Goal: Information Seeking & Learning: Learn about a topic

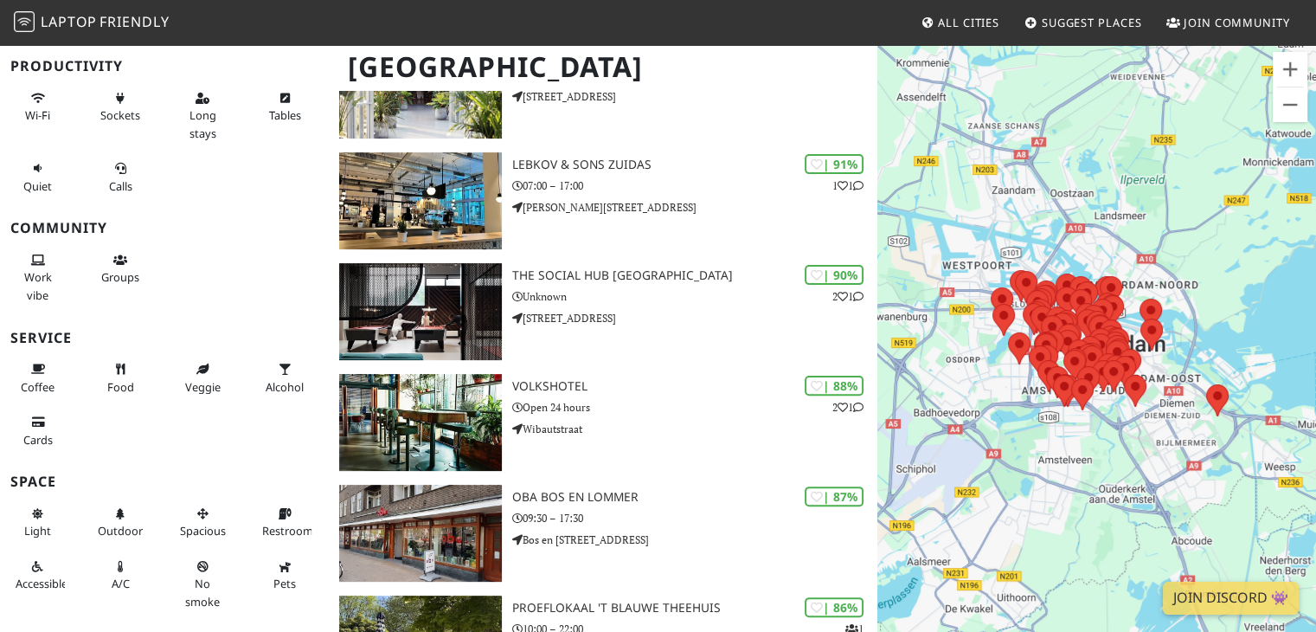
scroll to position [183, 0]
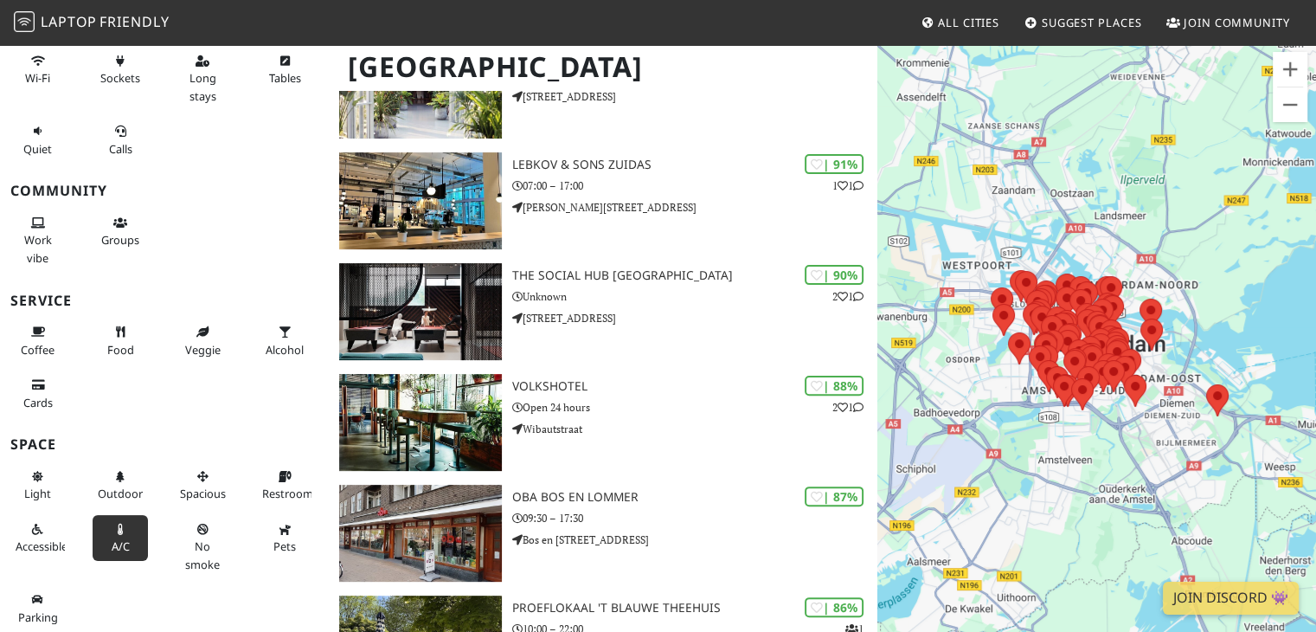
click at [114, 538] on span "A/C" at bounding box center [121, 546] width 18 height 16
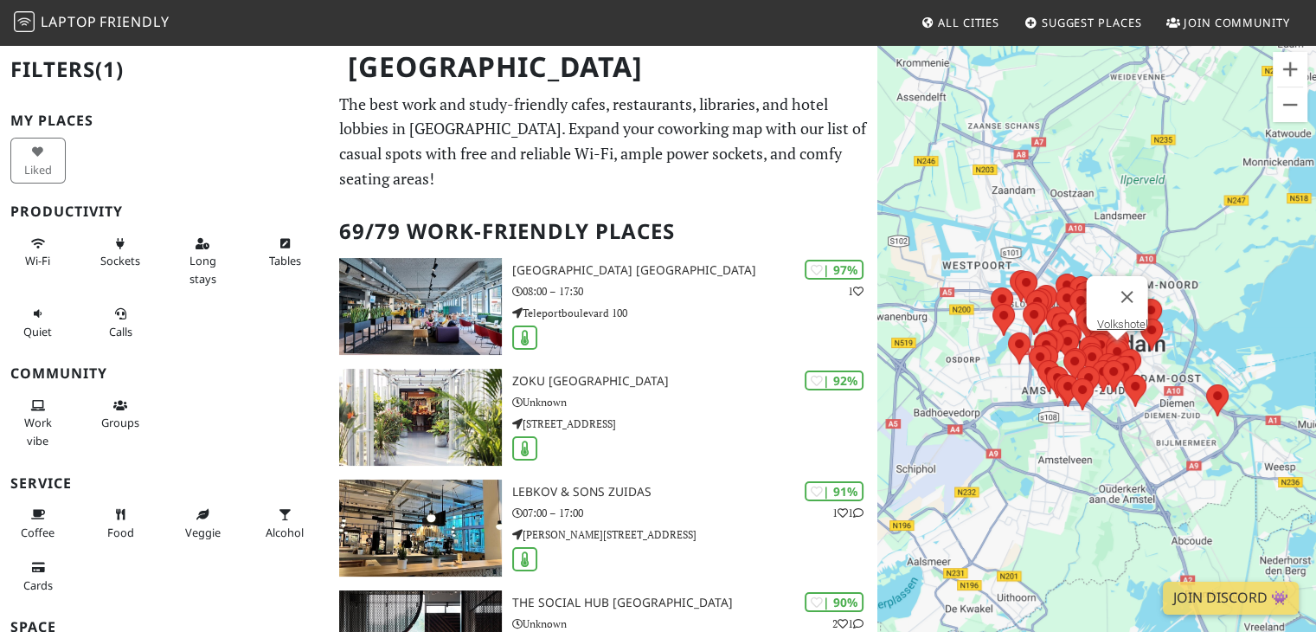
scroll to position [0, 0]
click at [114, 254] on span "Sockets" at bounding box center [120, 261] width 40 height 16
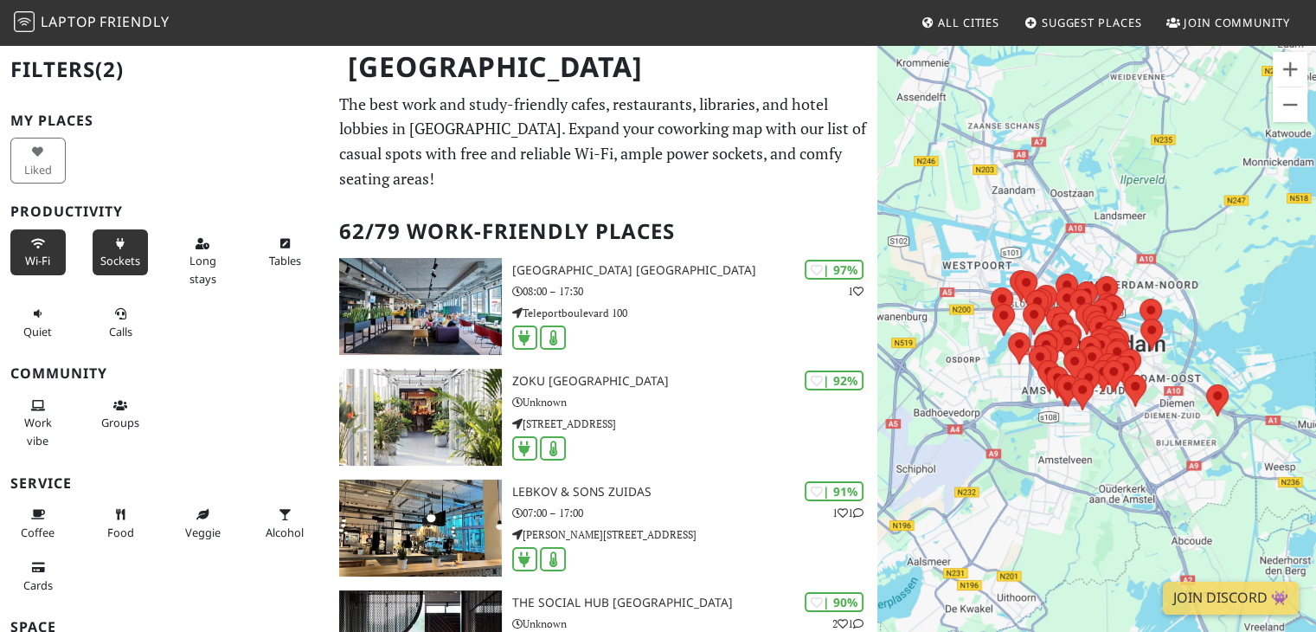
click at [29, 255] on span "Wi-Fi" at bounding box center [37, 261] width 25 height 16
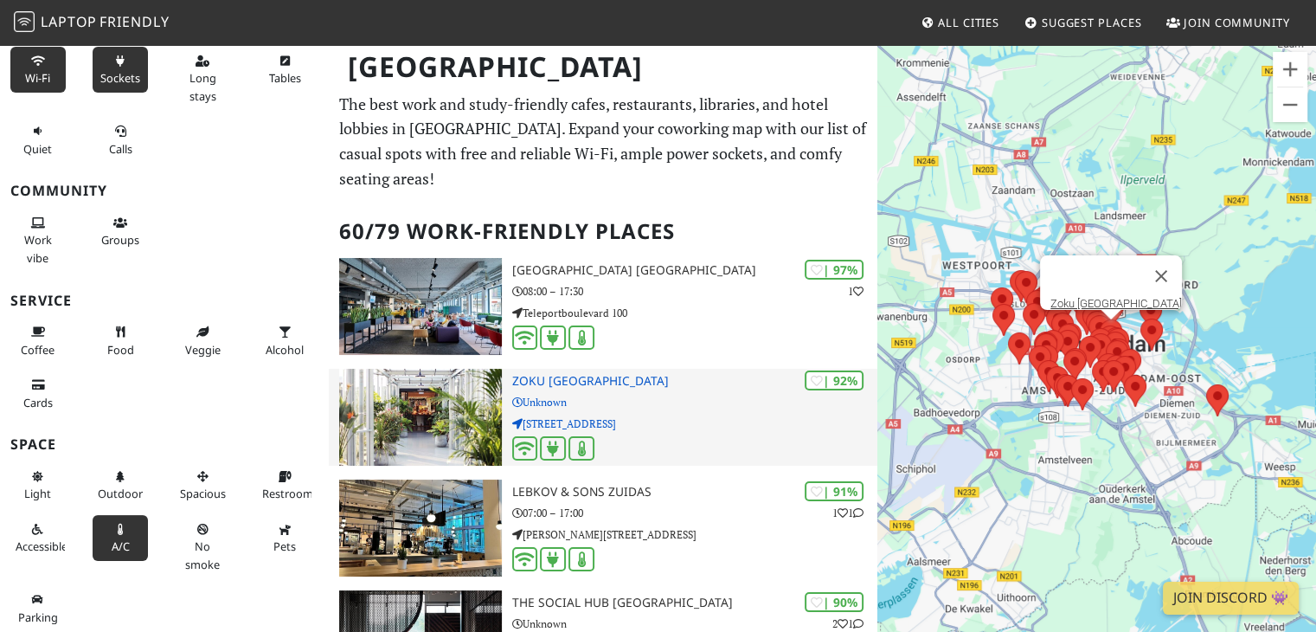
click at [416, 415] on img at bounding box center [420, 417] width 162 height 97
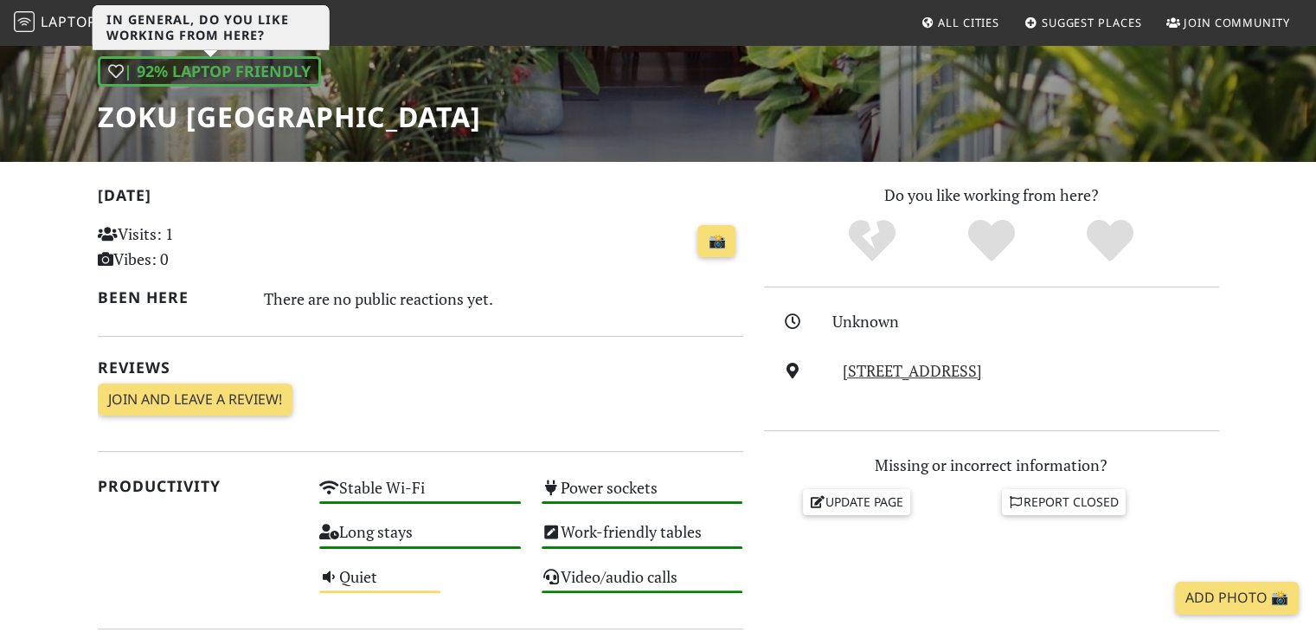
scroll to position [245, 0]
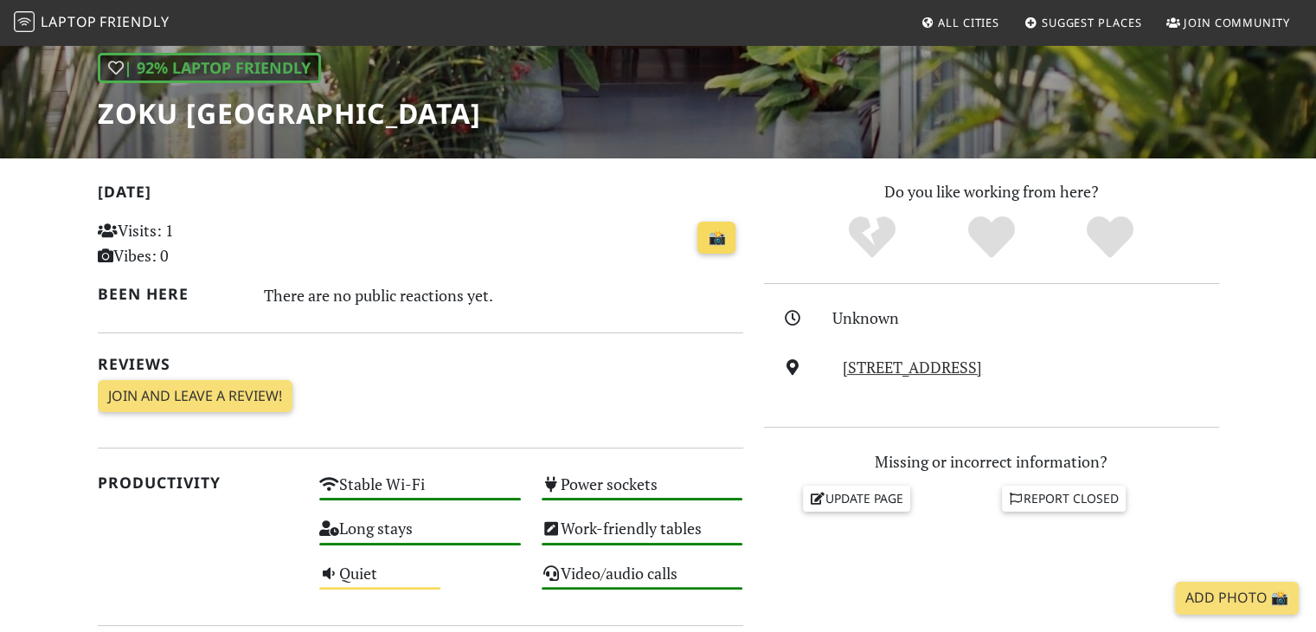
click at [714, 229] on link "📸" at bounding box center [717, 238] width 38 height 33
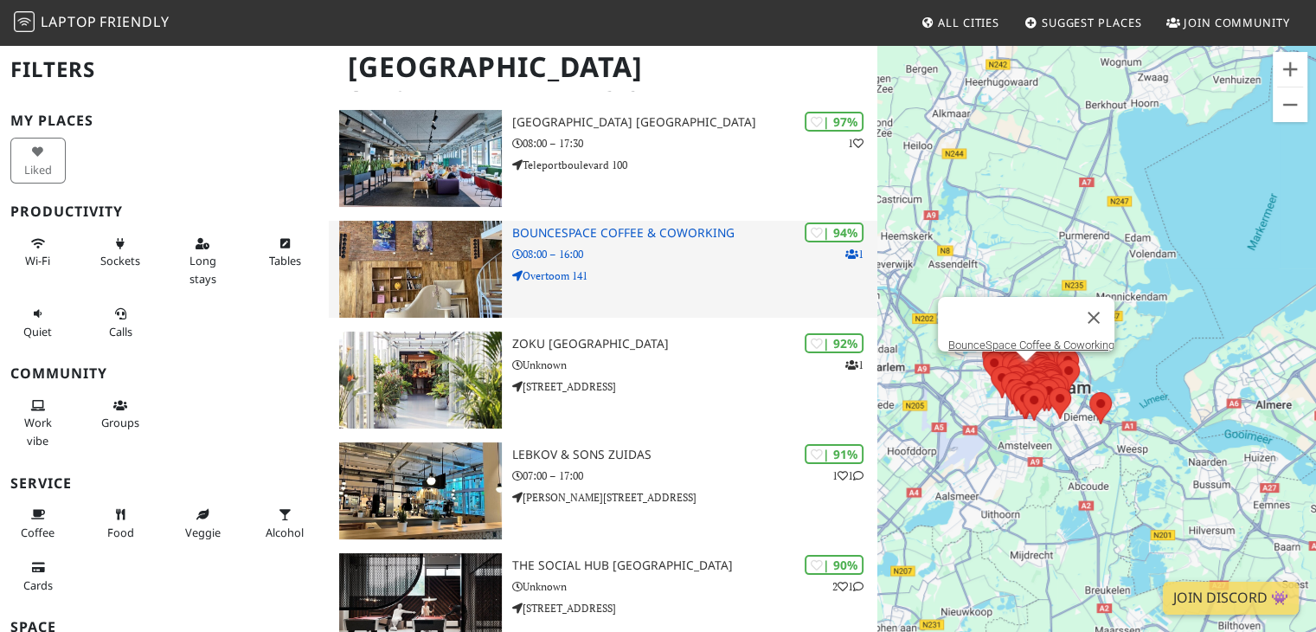
scroll to position [149, 0]
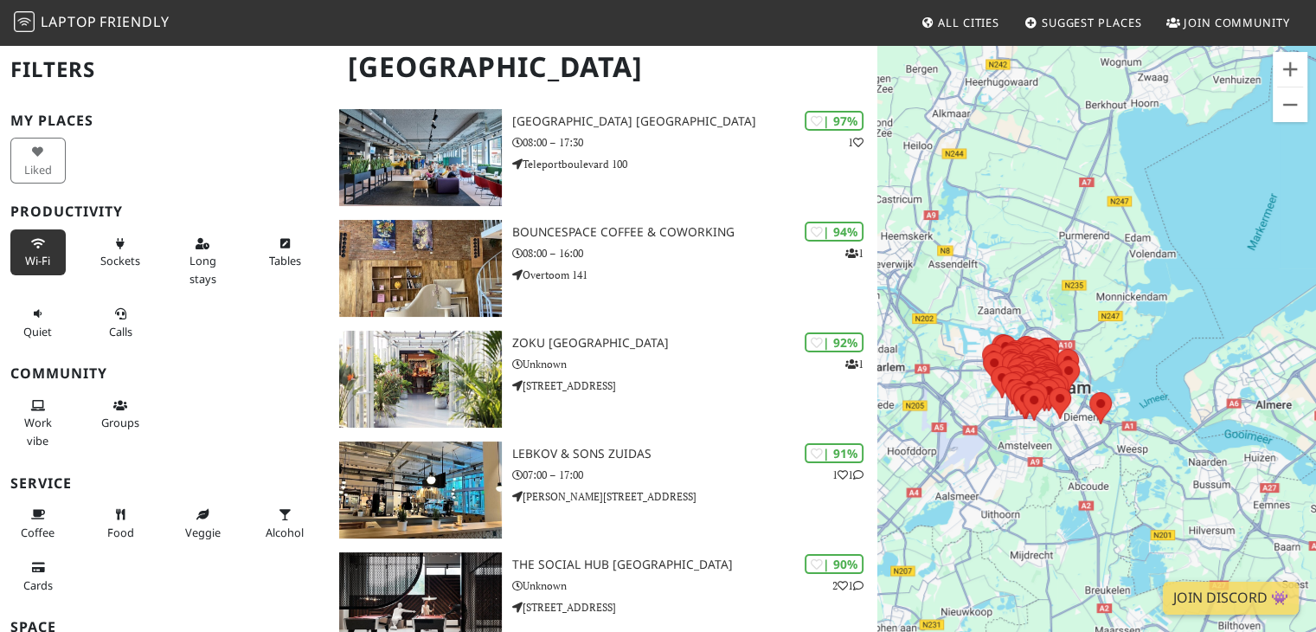
click at [20, 251] on button "Wi-Fi" at bounding box center [37, 252] width 55 height 46
click at [100, 259] on span "Sockets" at bounding box center [120, 261] width 40 height 16
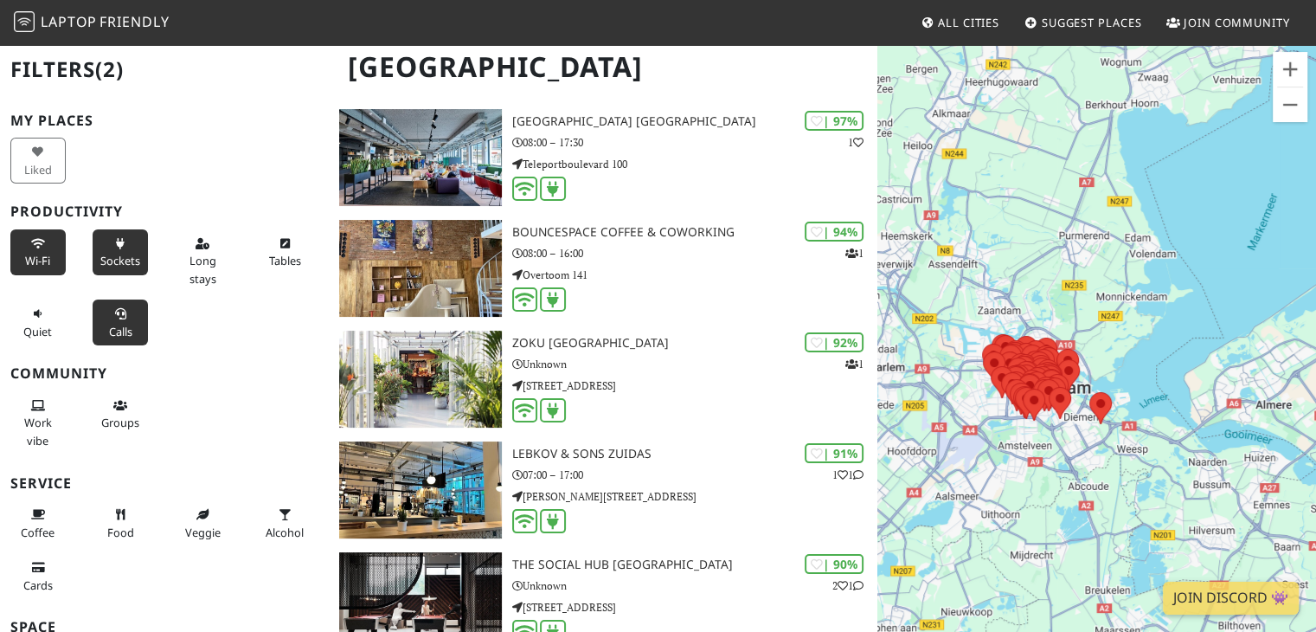
scroll to position [183, 0]
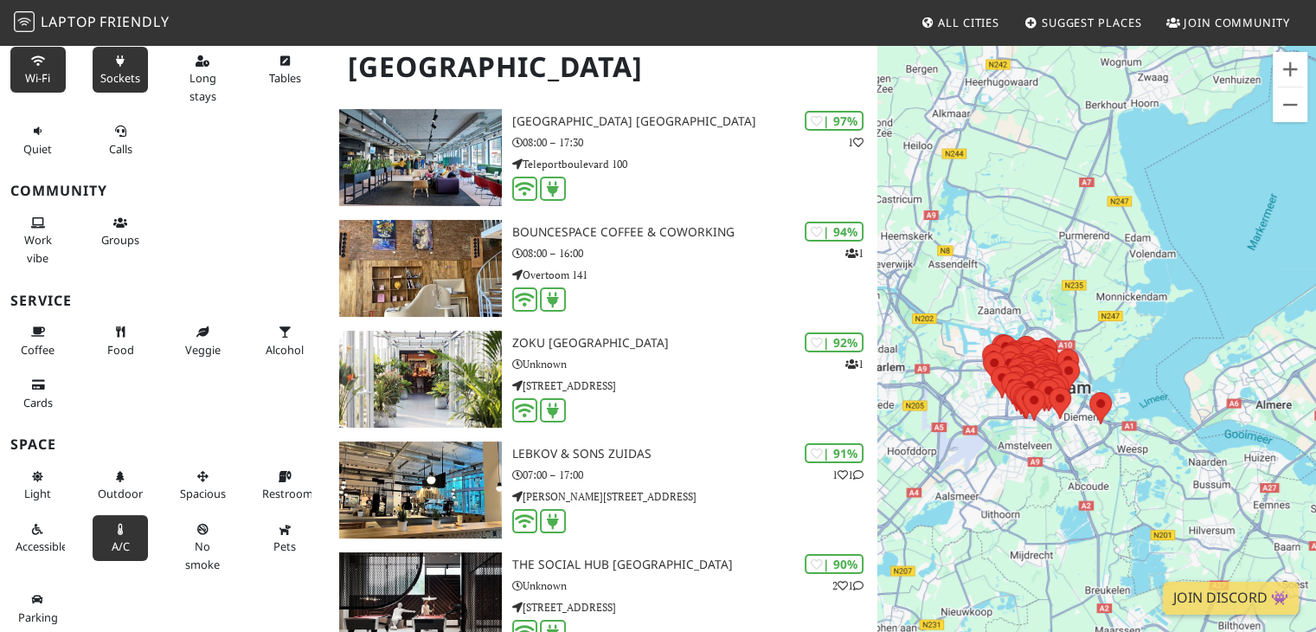
click at [123, 531] on button "A/C" at bounding box center [120, 538] width 55 height 46
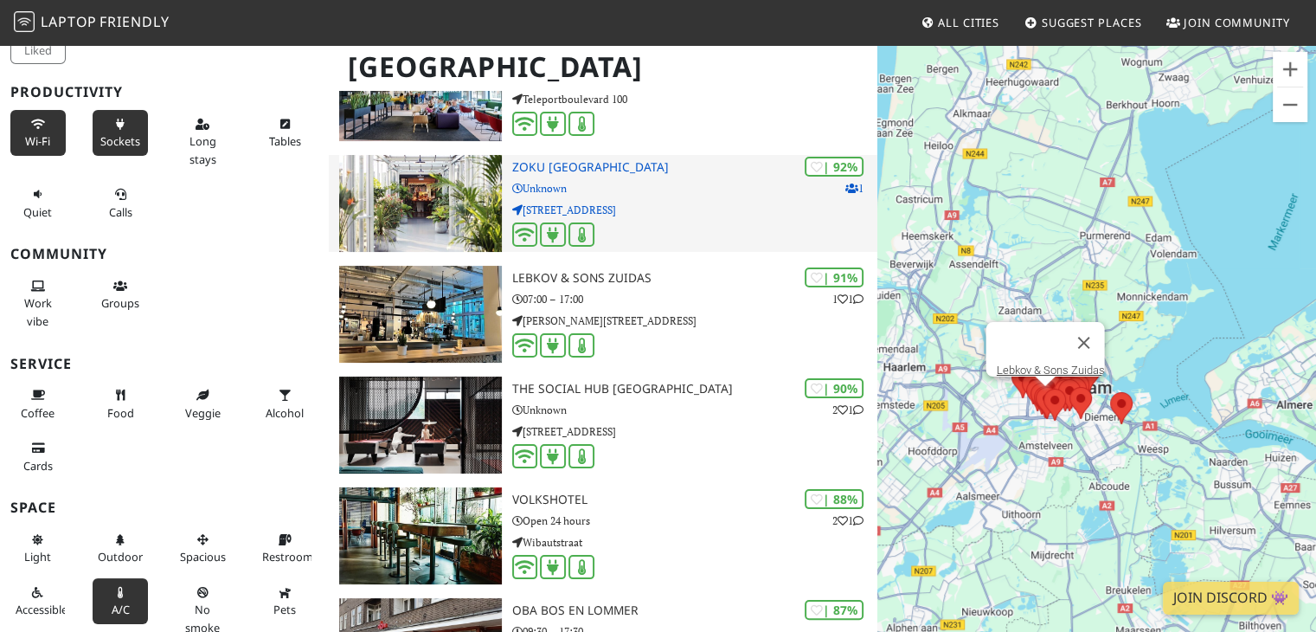
scroll to position [215, 0]
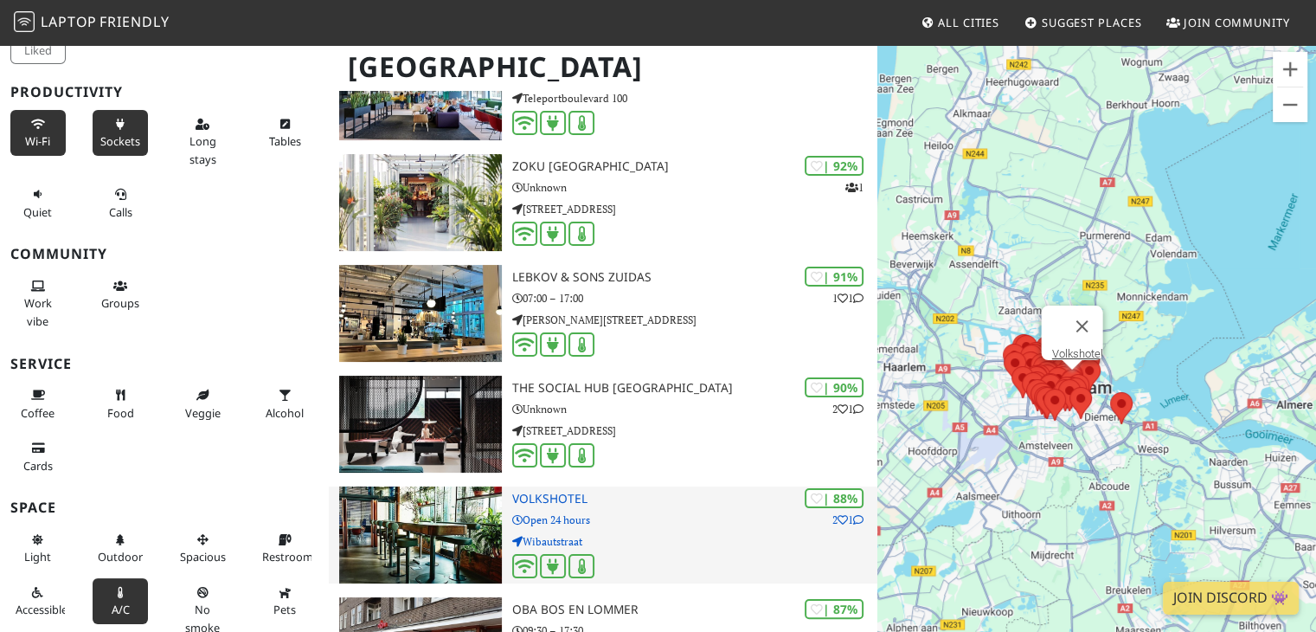
click at [402, 543] on img at bounding box center [420, 534] width 162 height 97
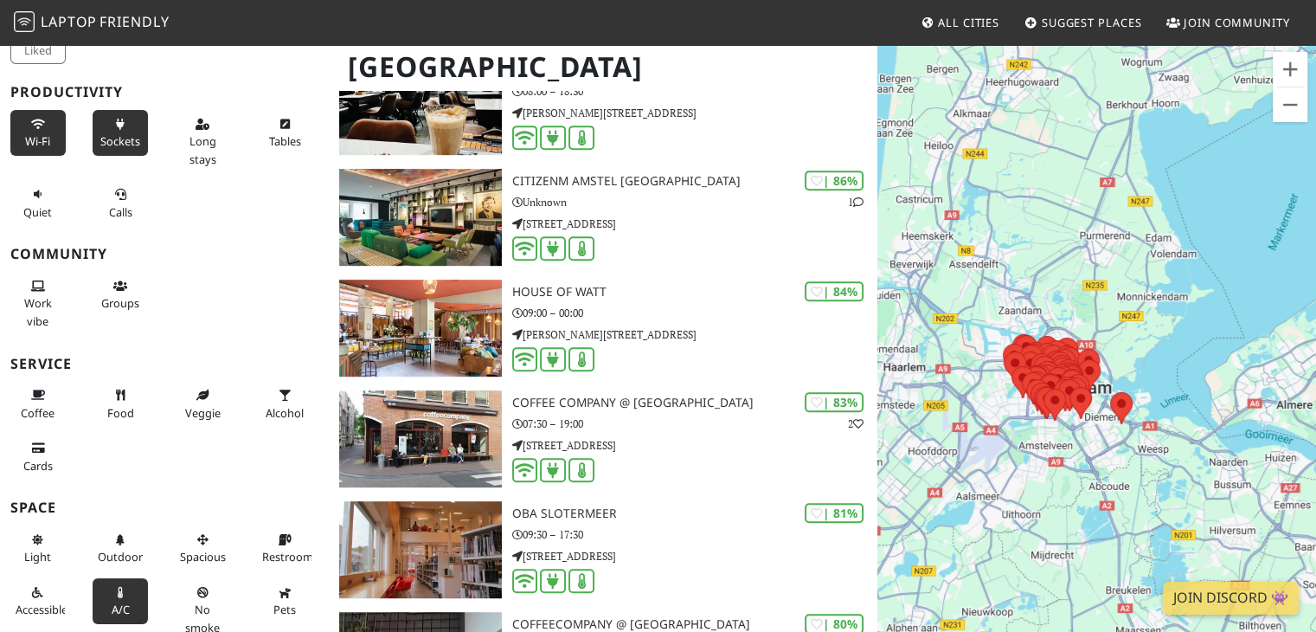
scroll to position [875, 0]
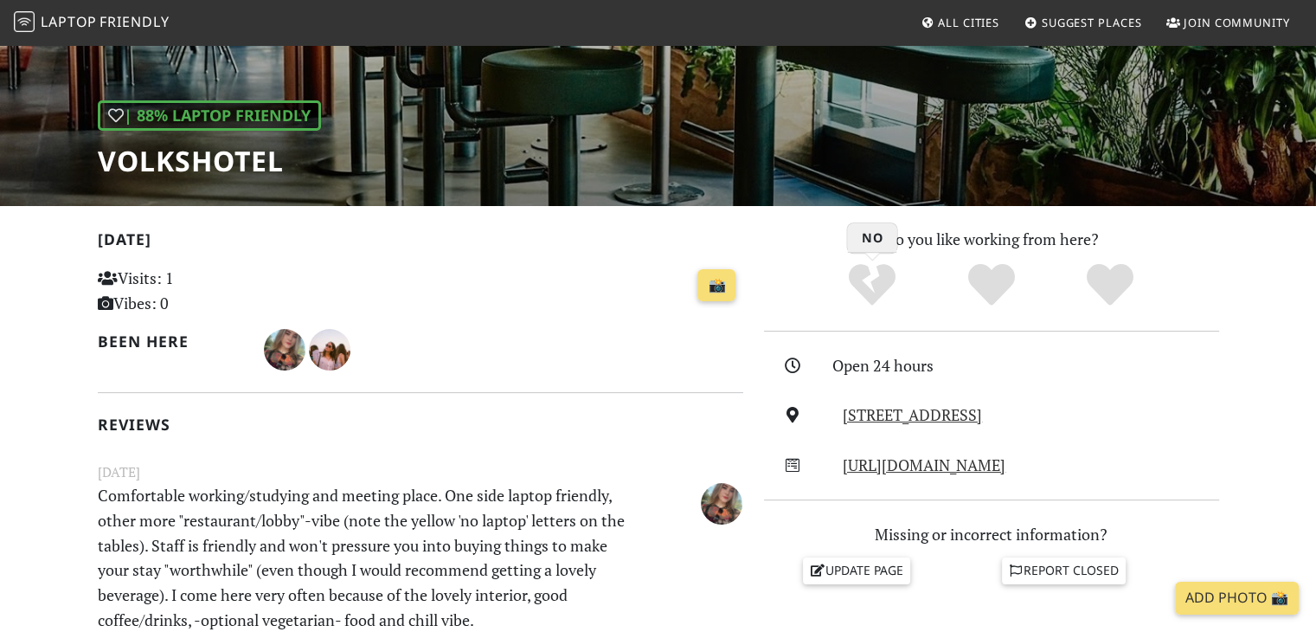
scroll to position [211, 0]
